Goal: Information Seeking & Learning: Learn about a topic

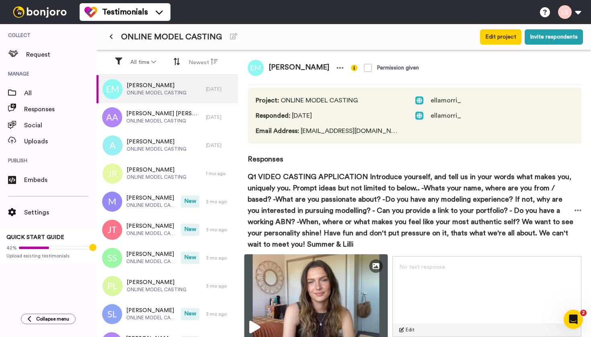
scroll to position [47, 0]
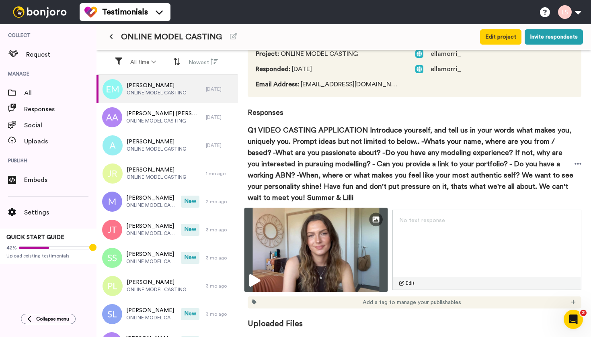
click at [258, 277] on icon at bounding box center [254, 280] width 11 height 13
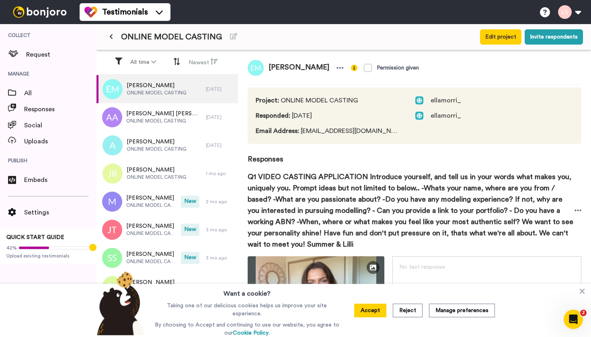
scroll to position [47, 0]
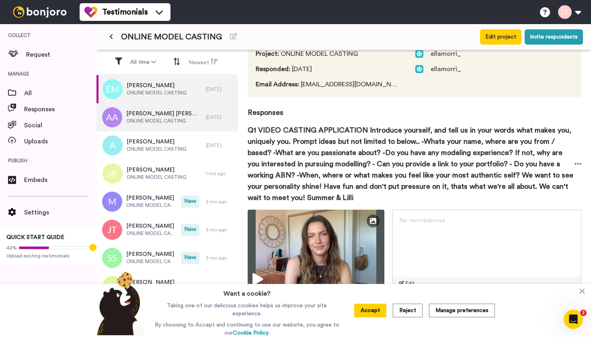
click at [146, 112] on span "[PERSON_NAME] [PERSON_NAME]" at bounding box center [164, 114] width 76 height 8
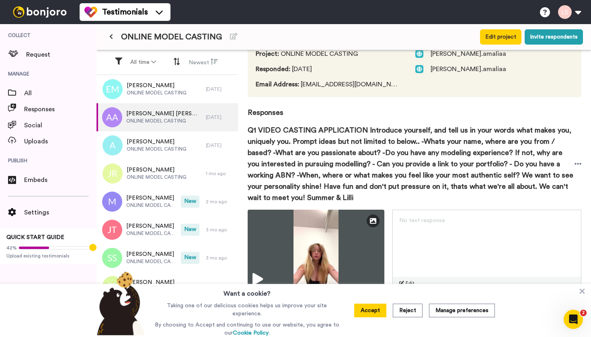
scroll to position [47, 0]
click at [150, 138] on span "[PERSON_NAME]" at bounding box center [157, 142] width 60 height 8
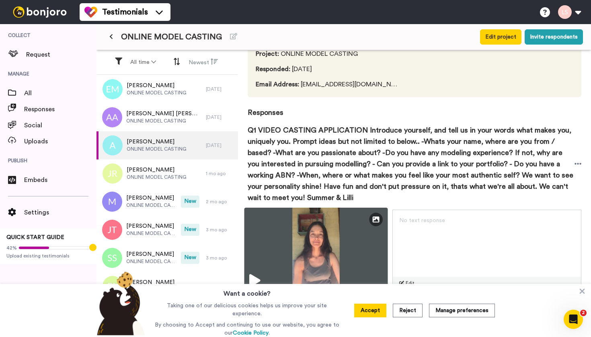
scroll to position [47, 0]
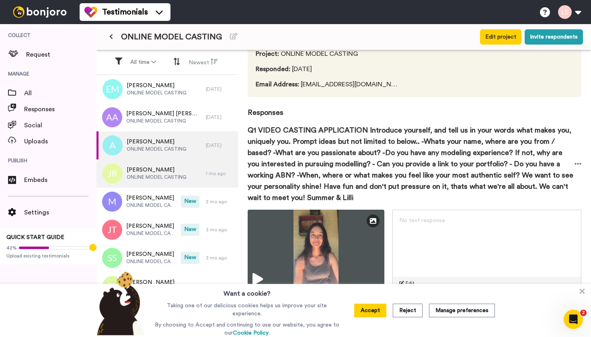
click at [156, 166] on span "[PERSON_NAME]" at bounding box center [157, 170] width 60 height 8
